Goal: Task Accomplishment & Management: Manage account settings

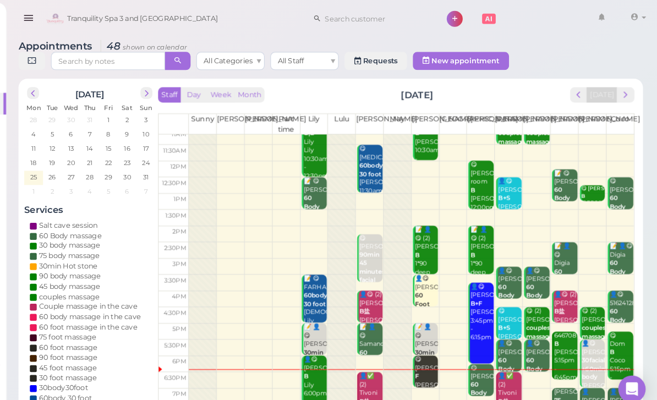
click at [621, 94] on span "next" at bounding box center [626, 91] width 10 height 10
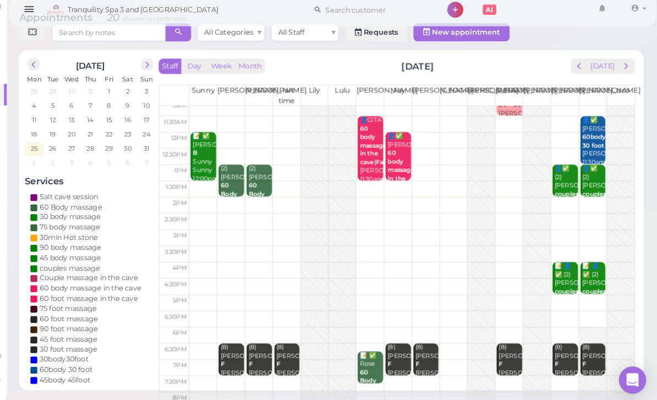
scroll to position [19, 0]
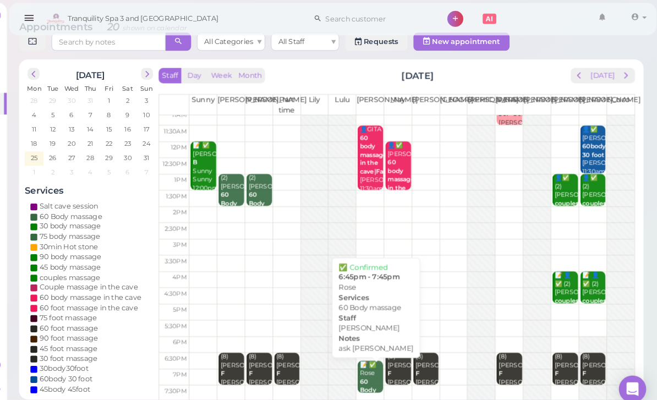
click at [369, 363] on div "📝 ✅ Rose 60 Body massage ask [PERSON_NAME] [PERSON_NAME] 6:45pm - 7:45pm" at bounding box center [380, 393] width 23 height 90
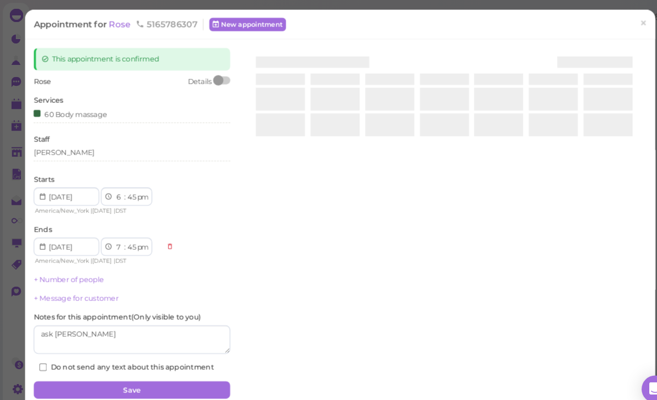
scroll to position [15, 0]
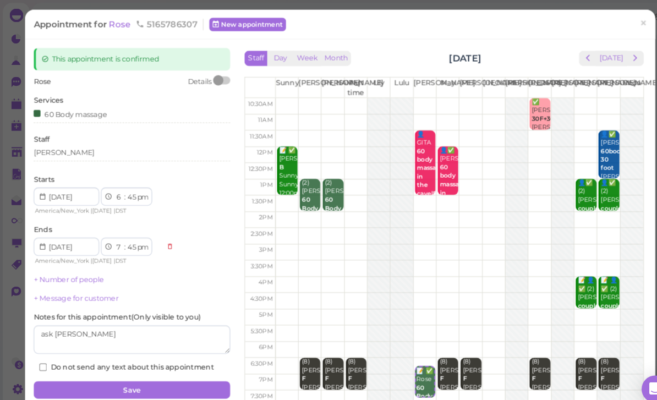
click at [621, 56] on button "next" at bounding box center [613, 56] width 17 height 15
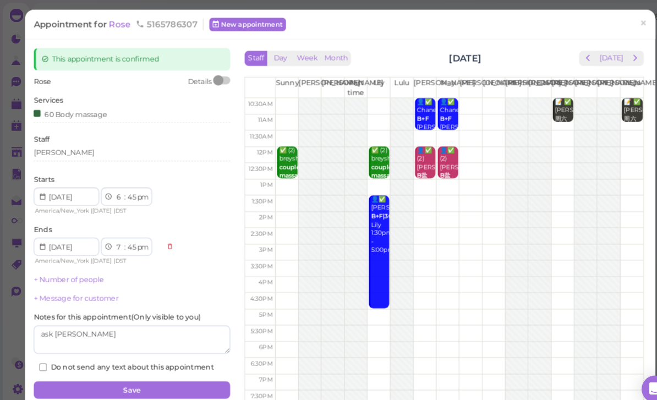
click at [573, 52] on span "prev" at bounding box center [567, 56] width 10 height 10
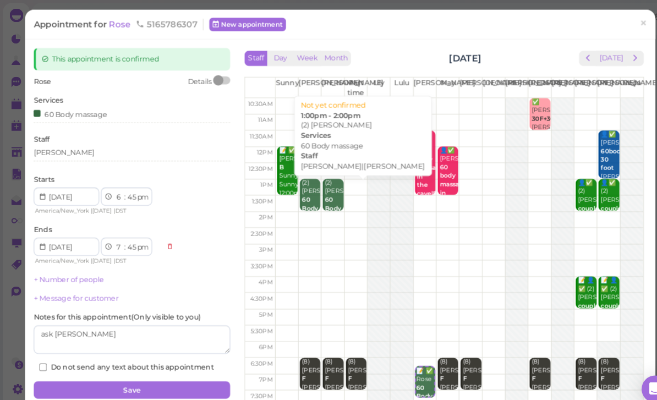
click at [325, 189] on div "(2) [PERSON_NAME] 60 Body [PERSON_NAME]|[PERSON_NAME] 1:00pm - 2:00pm" at bounding box center [322, 214] width 18 height 82
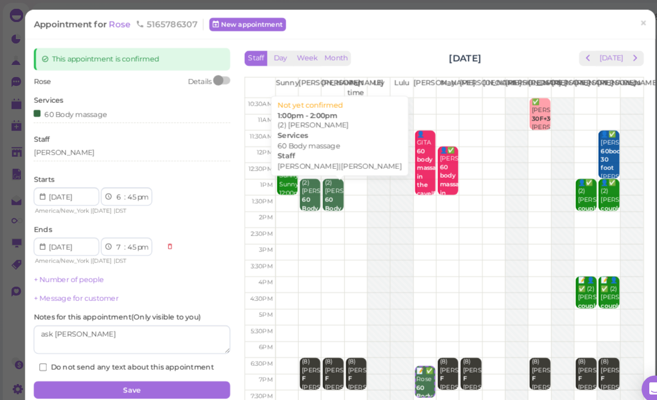
click at [302, 189] on div "(2) [PERSON_NAME] 60 Body [PERSON_NAME]|[PERSON_NAME] 1:00pm - 2:00pm" at bounding box center [300, 214] width 18 height 82
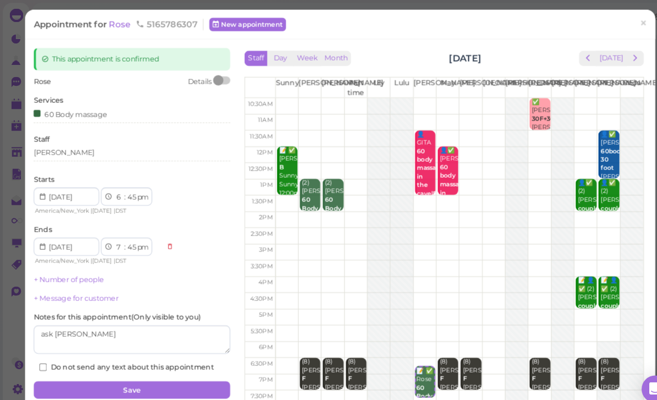
click at [626, 21] on link "×" at bounding box center [621, 23] width 20 height 26
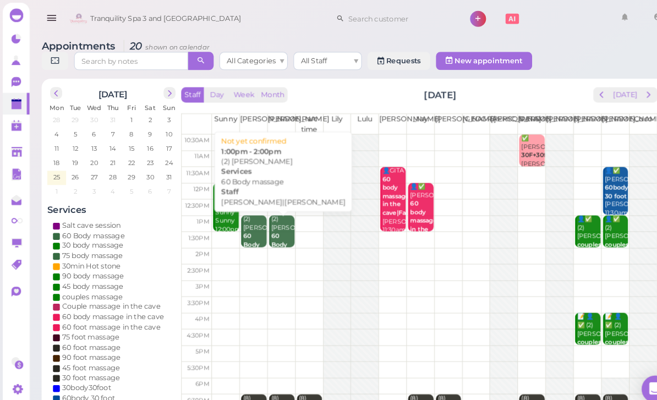
click at [241, 233] on b "60 Body massage" at bounding box center [248, 237] width 26 height 24
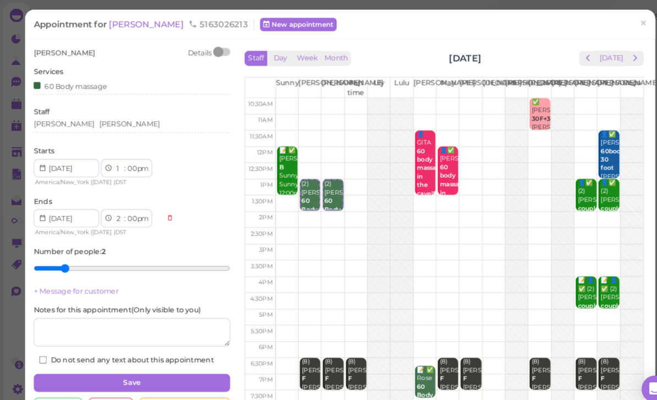
click at [107, 133] on div "[PERSON_NAME] Details Services 60 Body massage Staff [GEOGRAPHIC_DATA][PERSON_N…" at bounding box center [127, 199] width 190 height 307
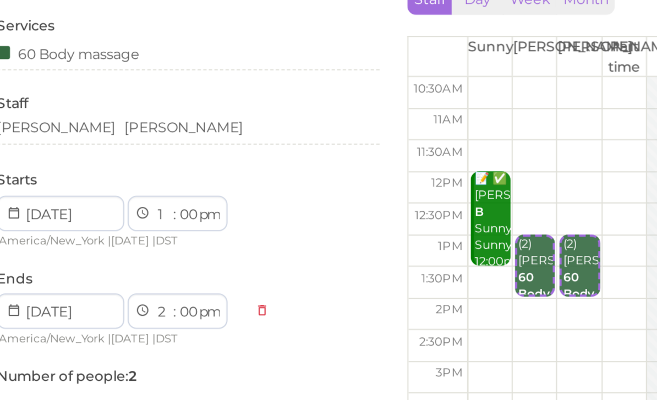
scroll to position [5, 0]
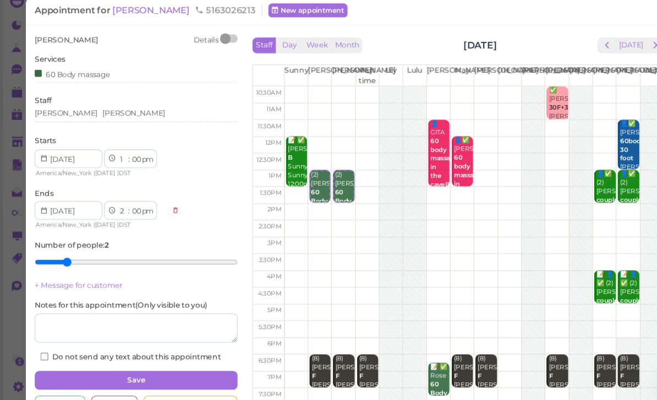
click at [100, 115] on div "[PERSON_NAME]" at bounding box center [127, 120] width 190 height 10
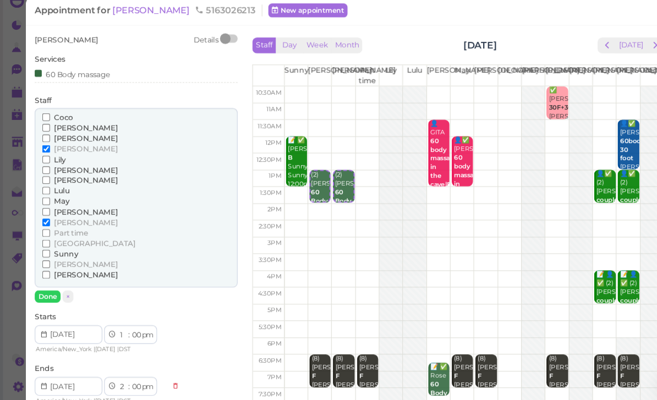
click at [61, 149] on span "[PERSON_NAME]" at bounding box center [80, 153] width 59 height 8
click at [47, 150] on input "[PERSON_NAME]" at bounding box center [43, 153] width 7 height 7
click at [57, 267] on span "[PERSON_NAME]" at bounding box center [80, 271] width 59 height 8
click at [47, 267] on input "[PERSON_NAME]" at bounding box center [43, 270] width 7 height 7
click at [50, 286] on button "Done" at bounding box center [44, 292] width 24 height 12
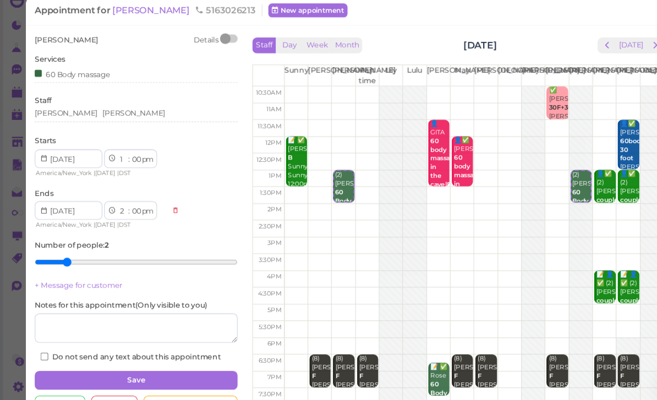
click at [150, 361] on button "Save" at bounding box center [127, 370] width 190 height 18
